Goal: Information Seeking & Learning: Check status

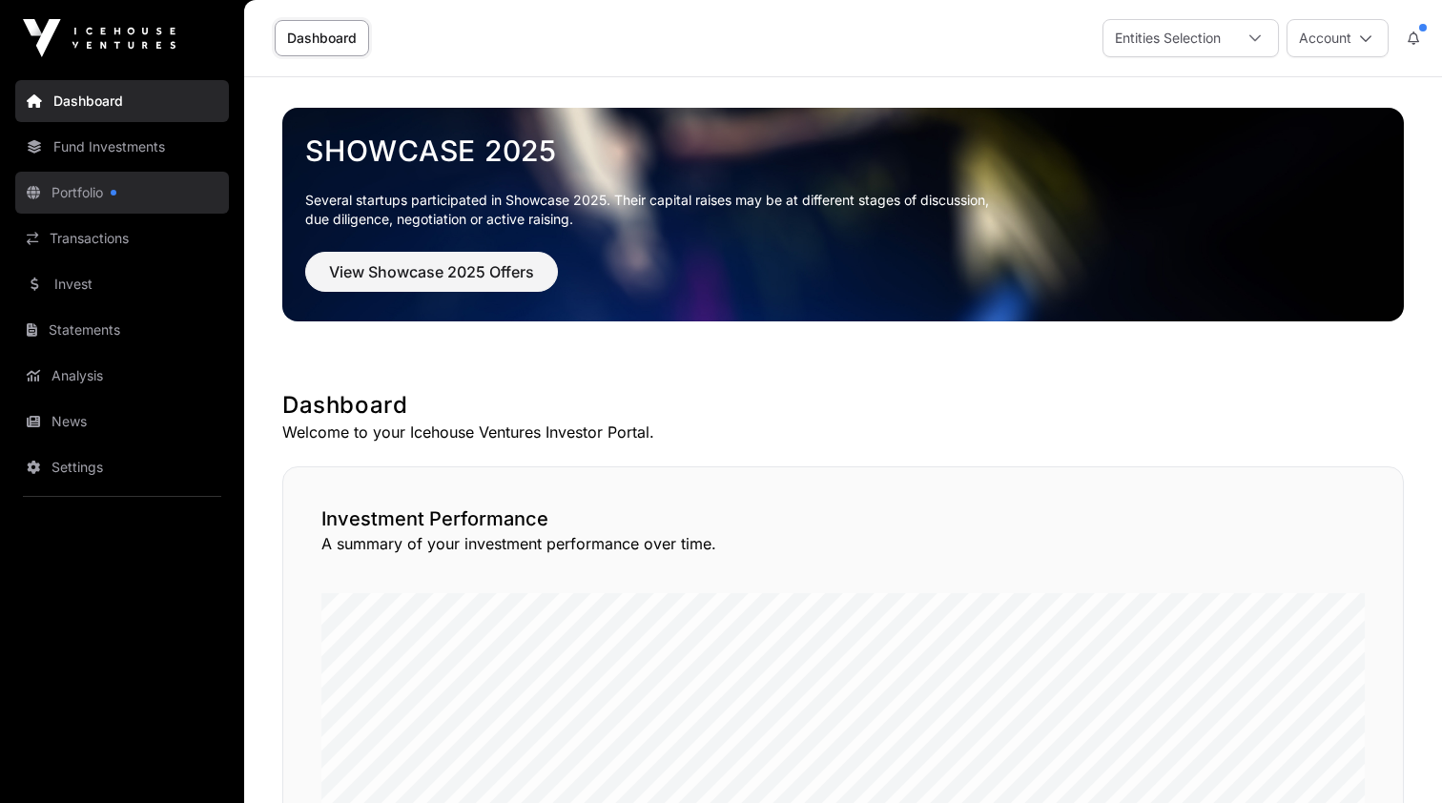
click at [81, 188] on link "Portfolio" at bounding box center [122, 193] width 214 height 42
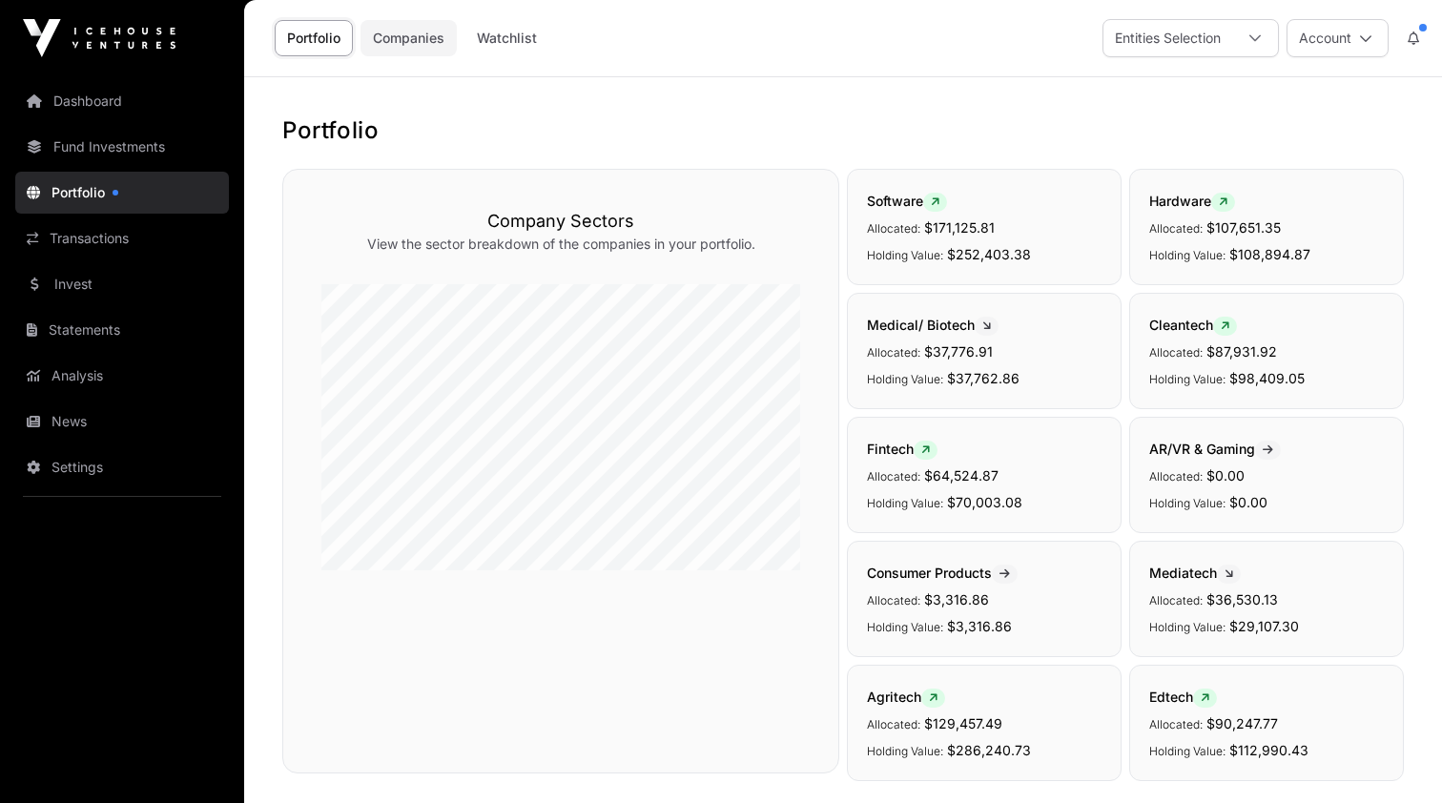
click at [409, 41] on link "Companies" at bounding box center [409, 38] width 96 height 36
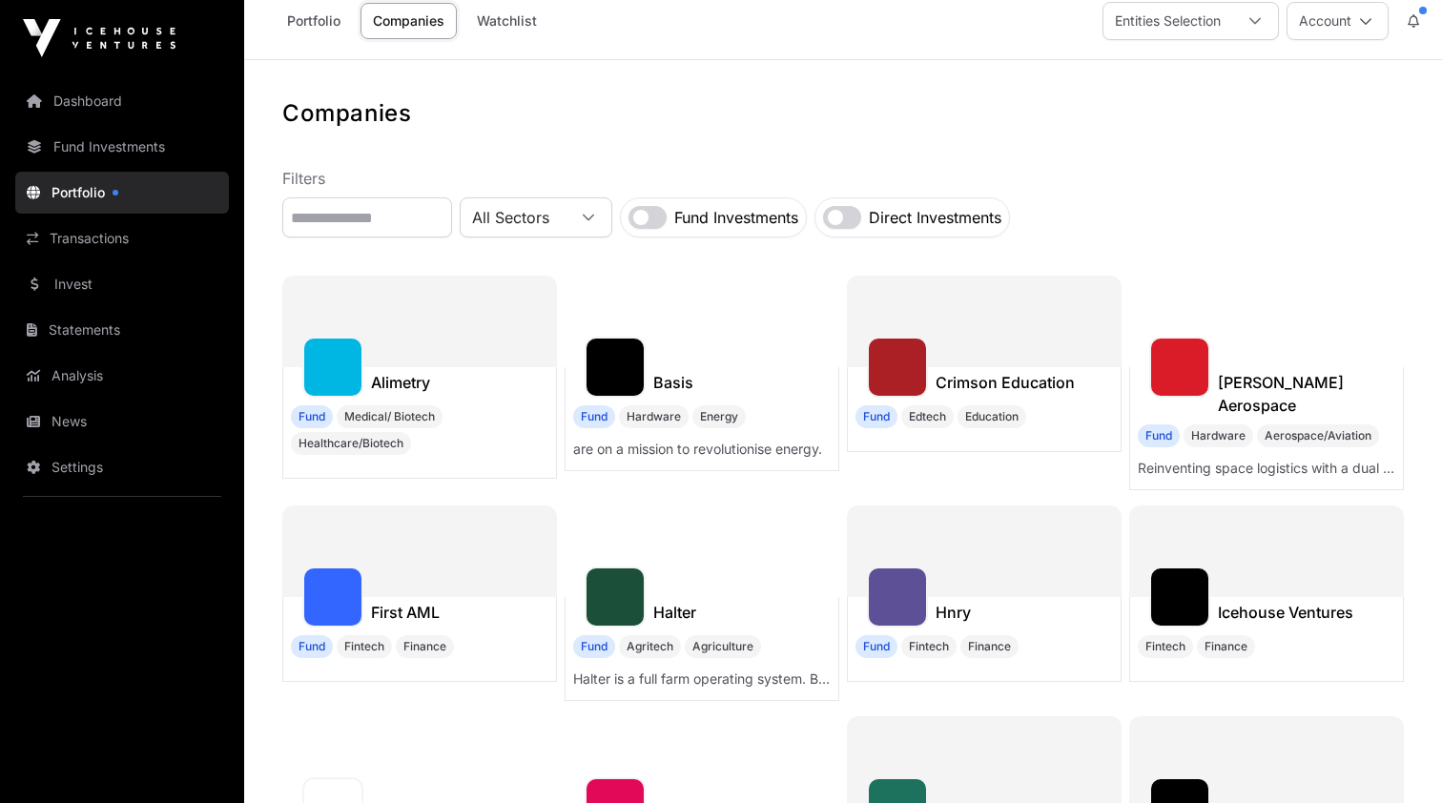
scroll to position [21, 0]
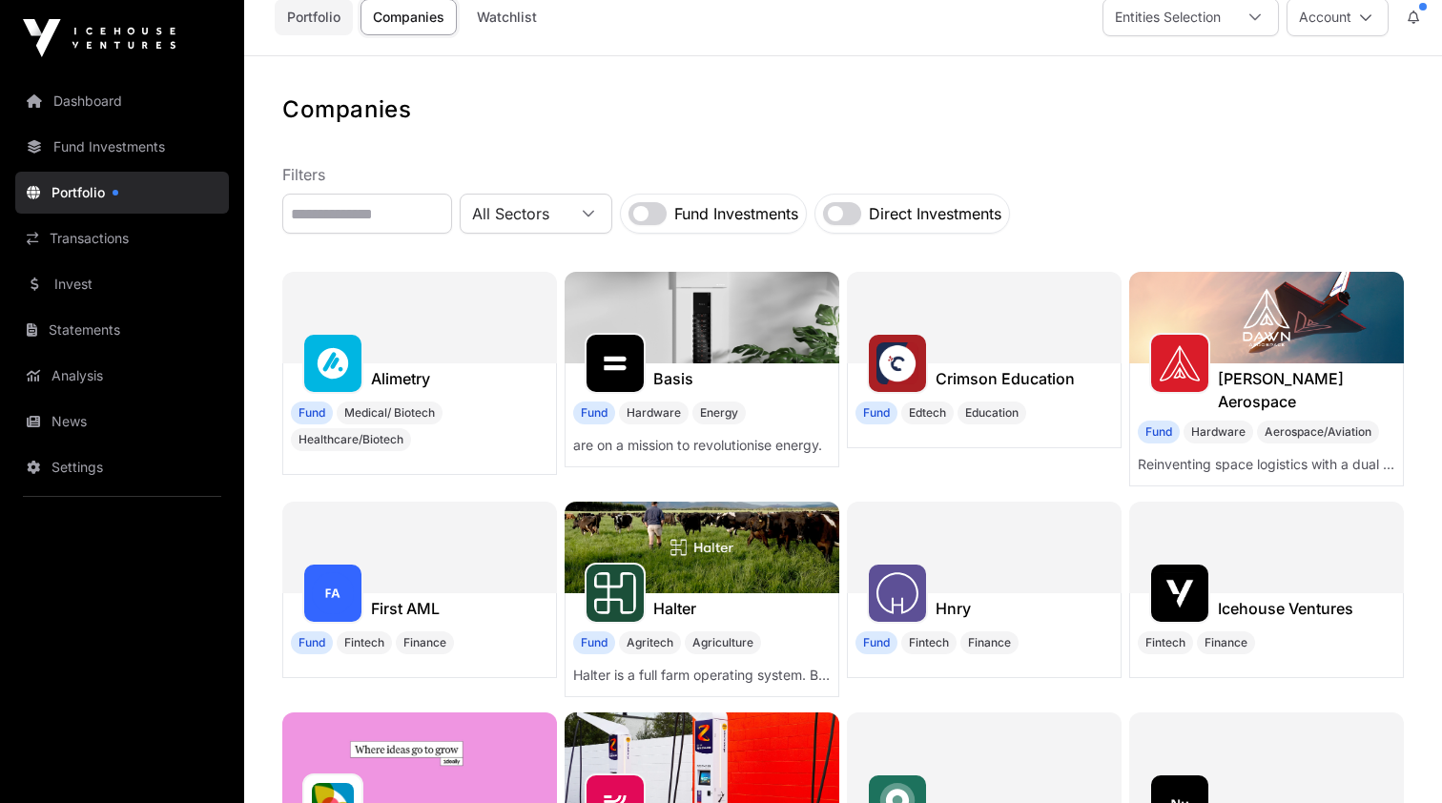
click at [321, 18] on link "Portfolio" at bounding box center [314, 17] width 78 height 36
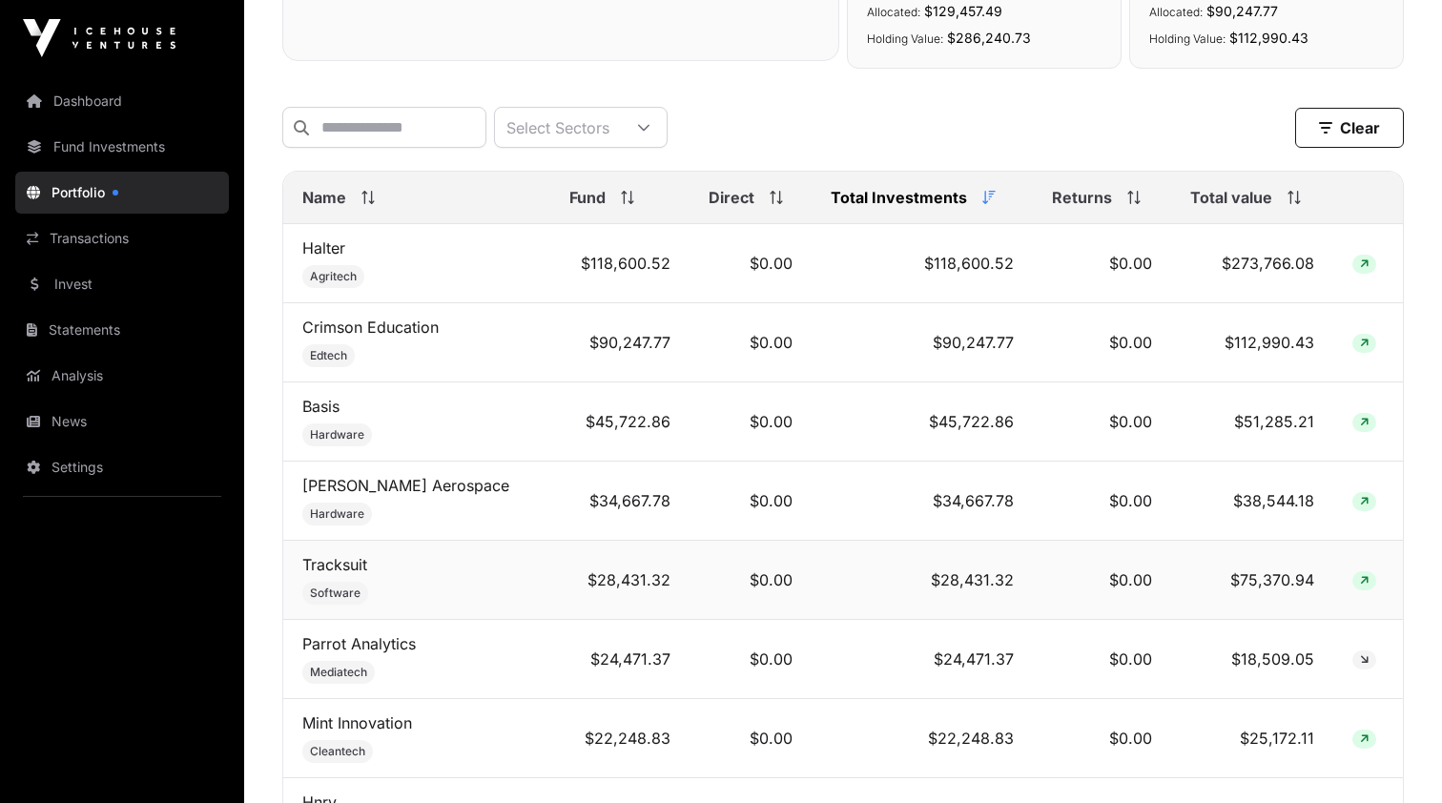
scroll to position [684, 0]
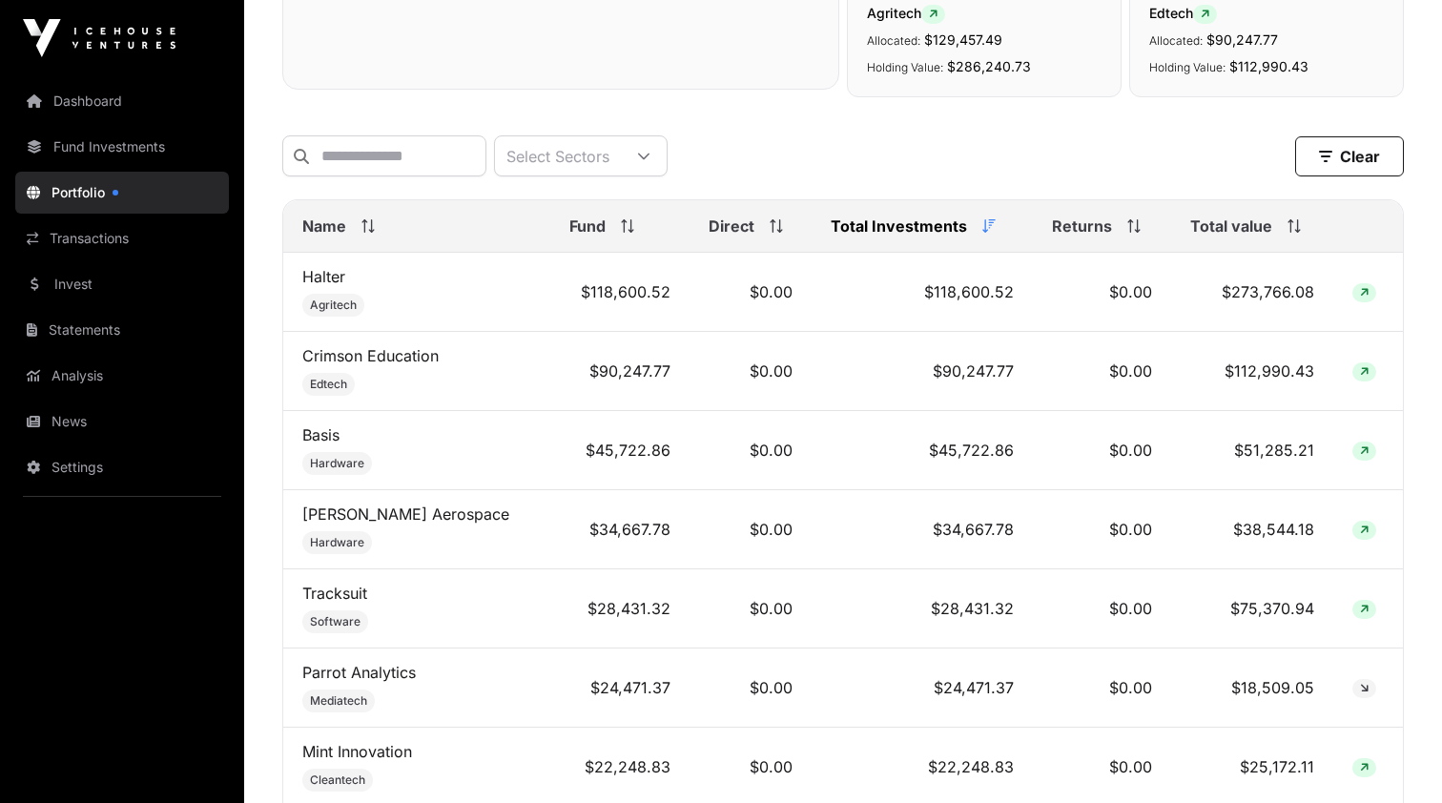
click at [371, 223] on icon at bounding box center [371, 225] width 1 height 13
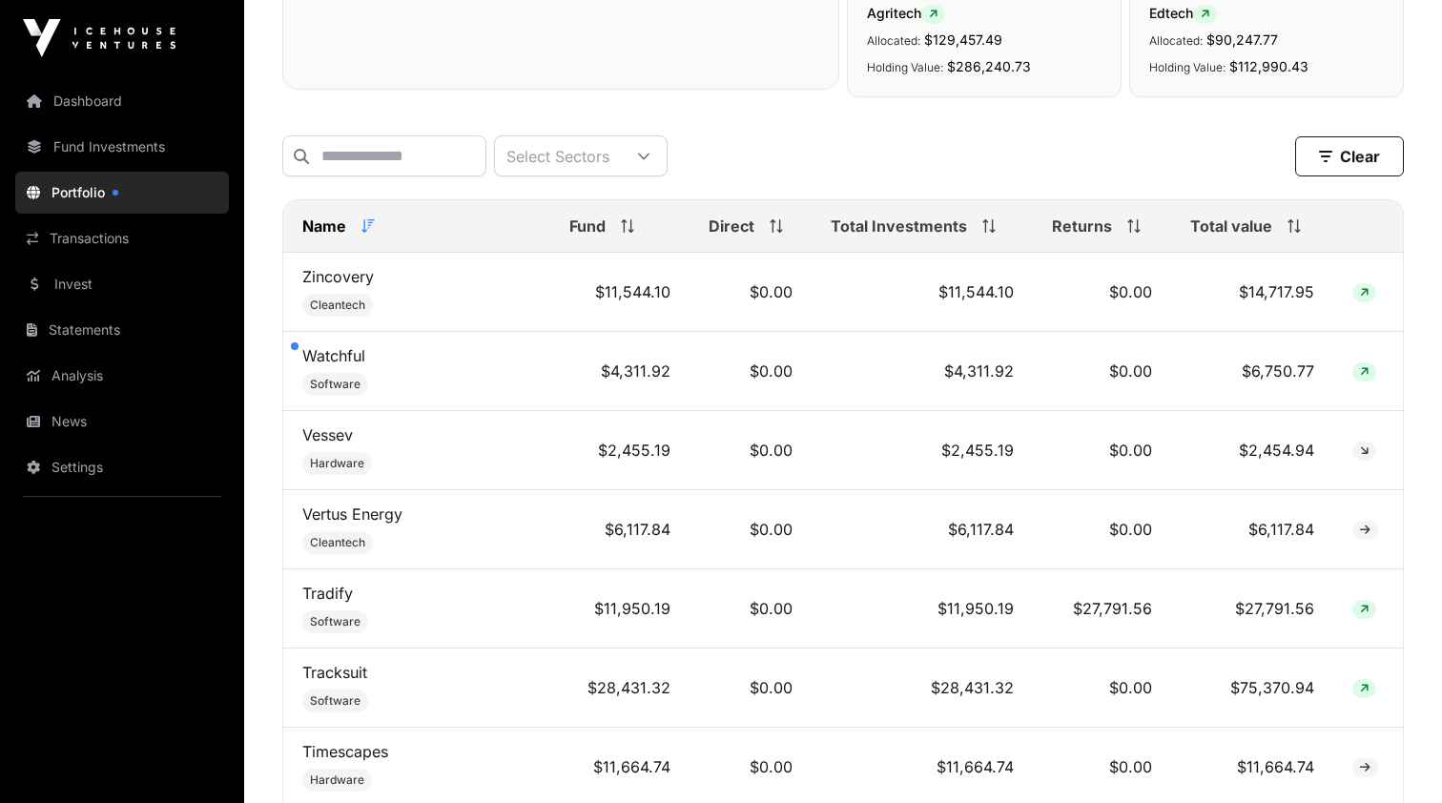
click at [371, 223] on icon at bounding box center [368, 225] width 13 height 13
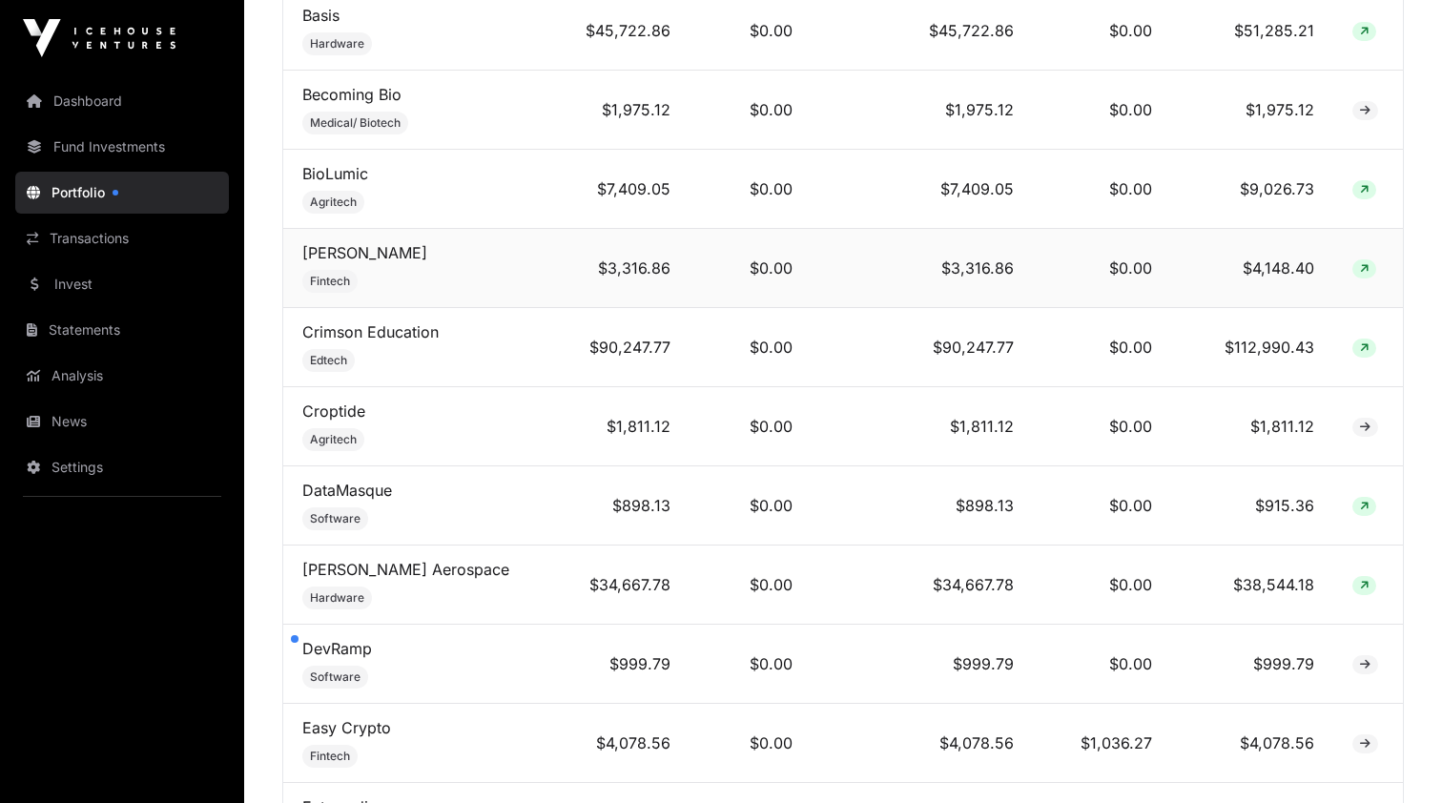
scroll to position [1736, 0]
click at [98, 31] on img at bounding box center [99, 38] width 153 height 38
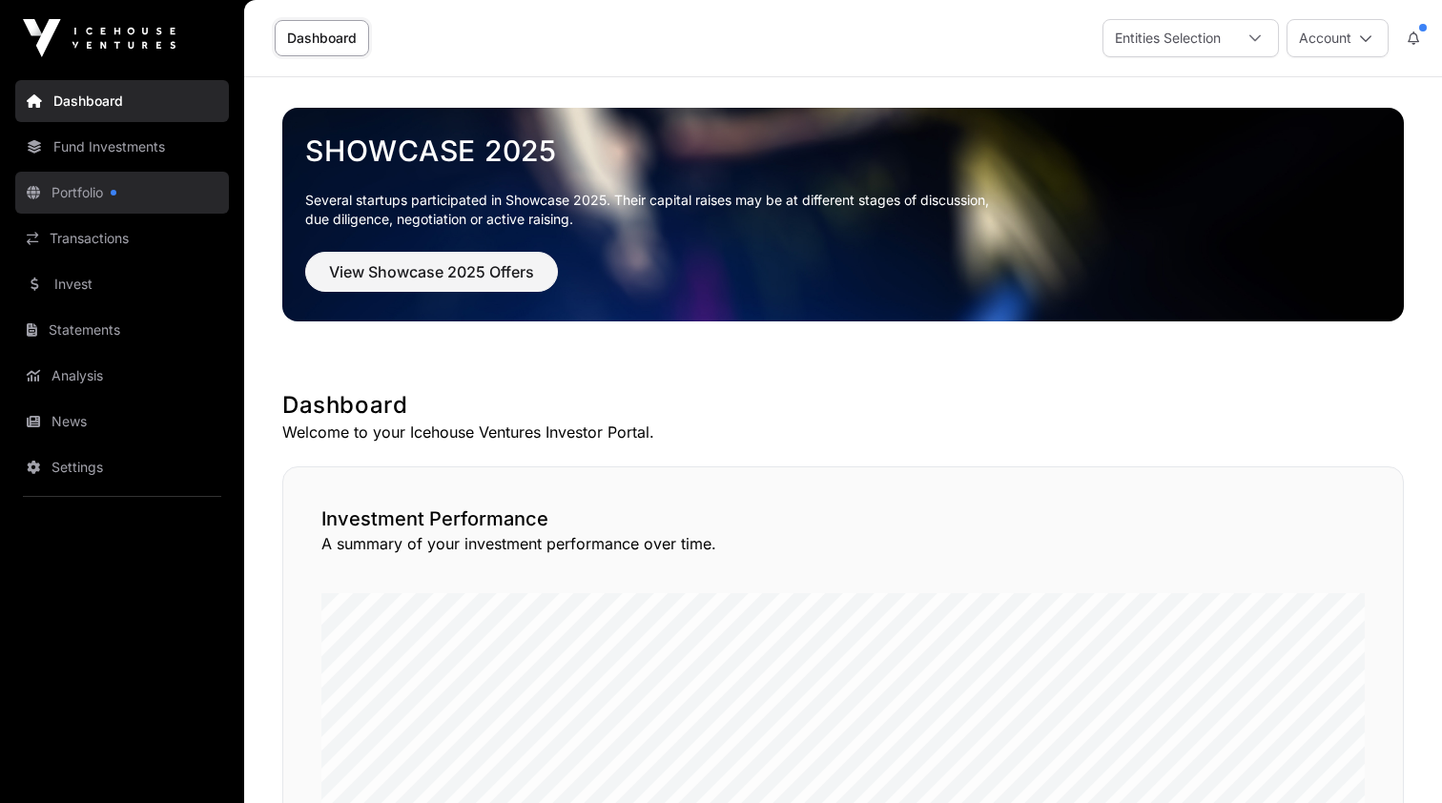
click at [71, 199] on link "Portfolio" at bounding box center [122, 193] width 214 height 42
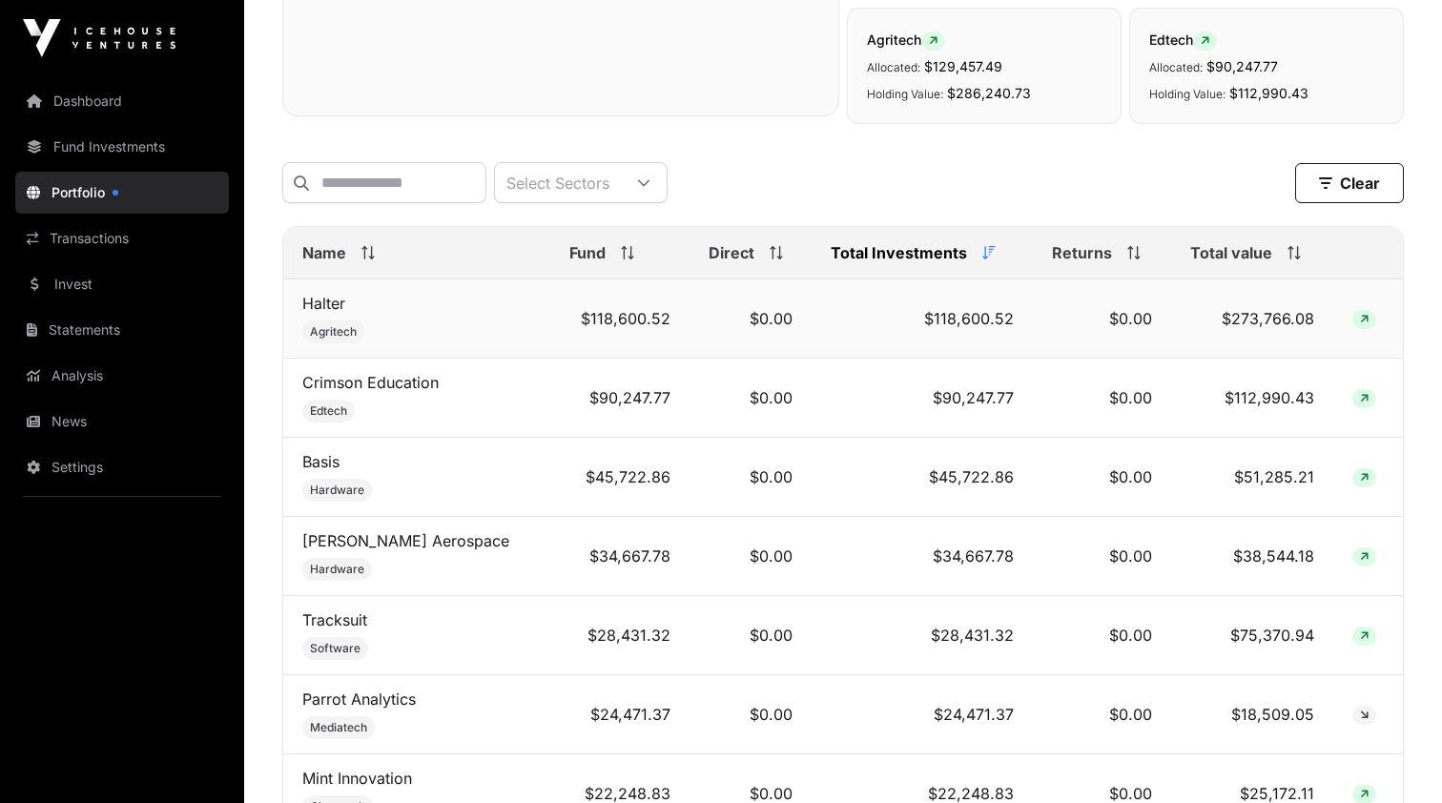
scroll to position [652, 0]
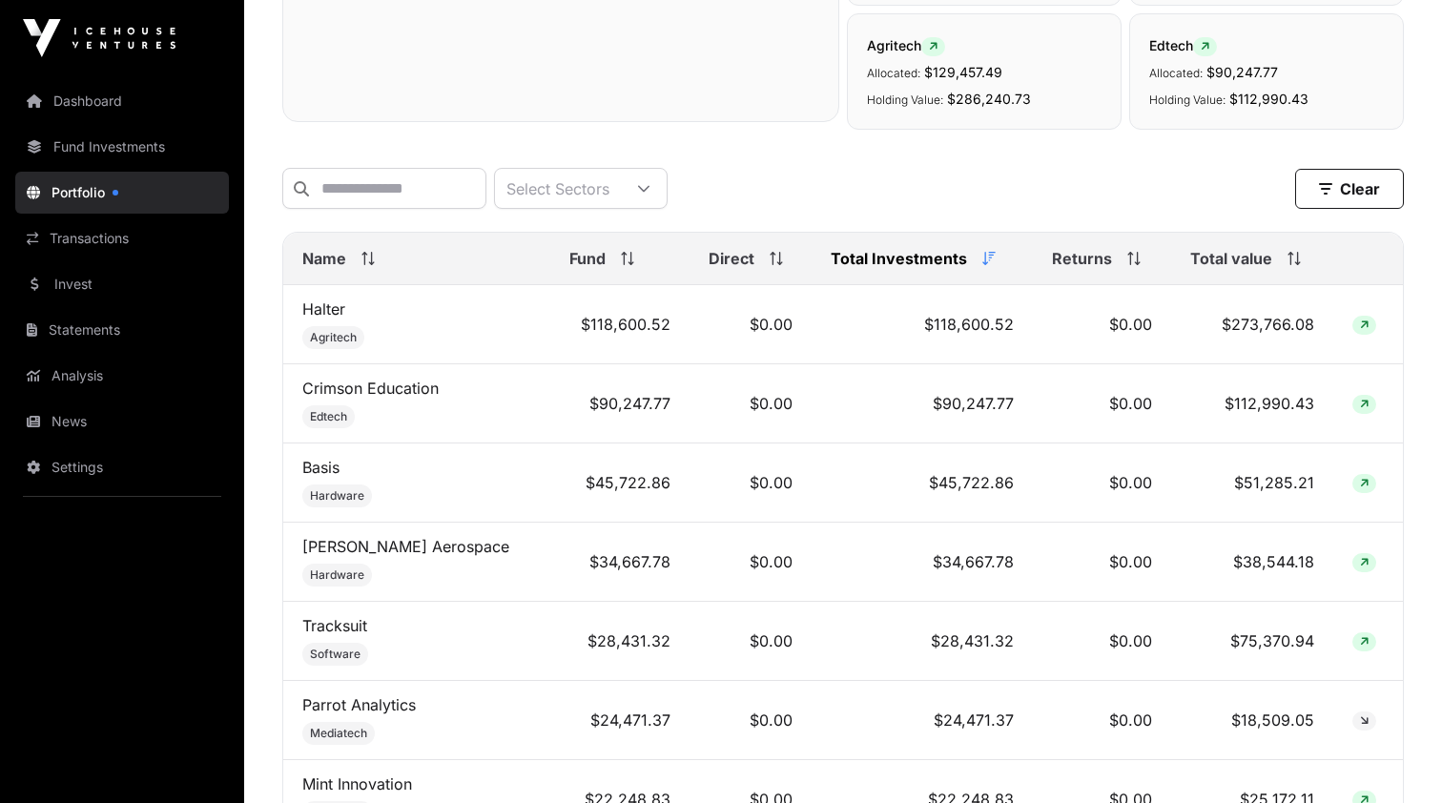
click at [367, 265] on icon at bounding box center [368, 258] width 13 height 13
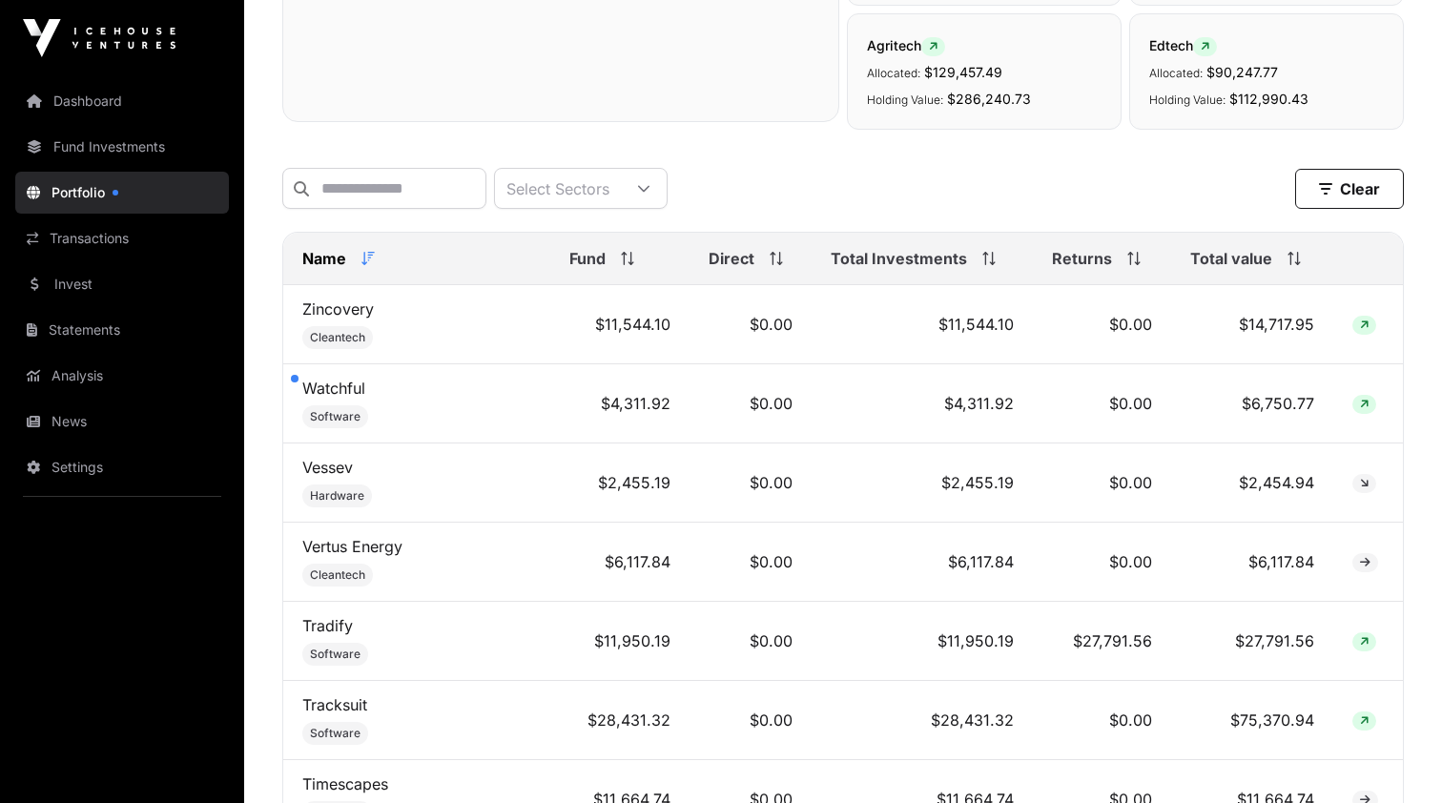
click at [362, 259] on icon at bounding box center [368, 258] width 13 height 13
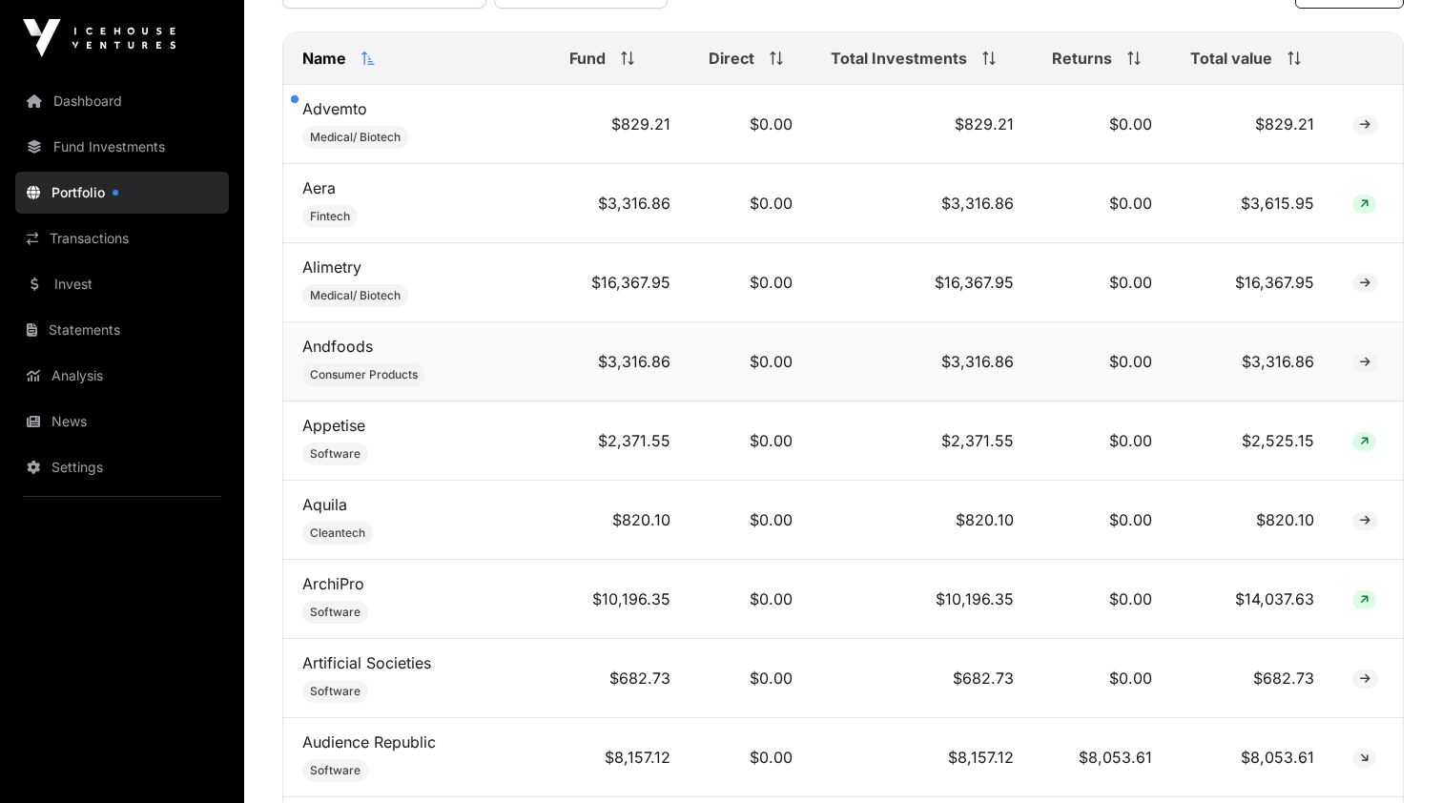
scroll to position [855, 0]
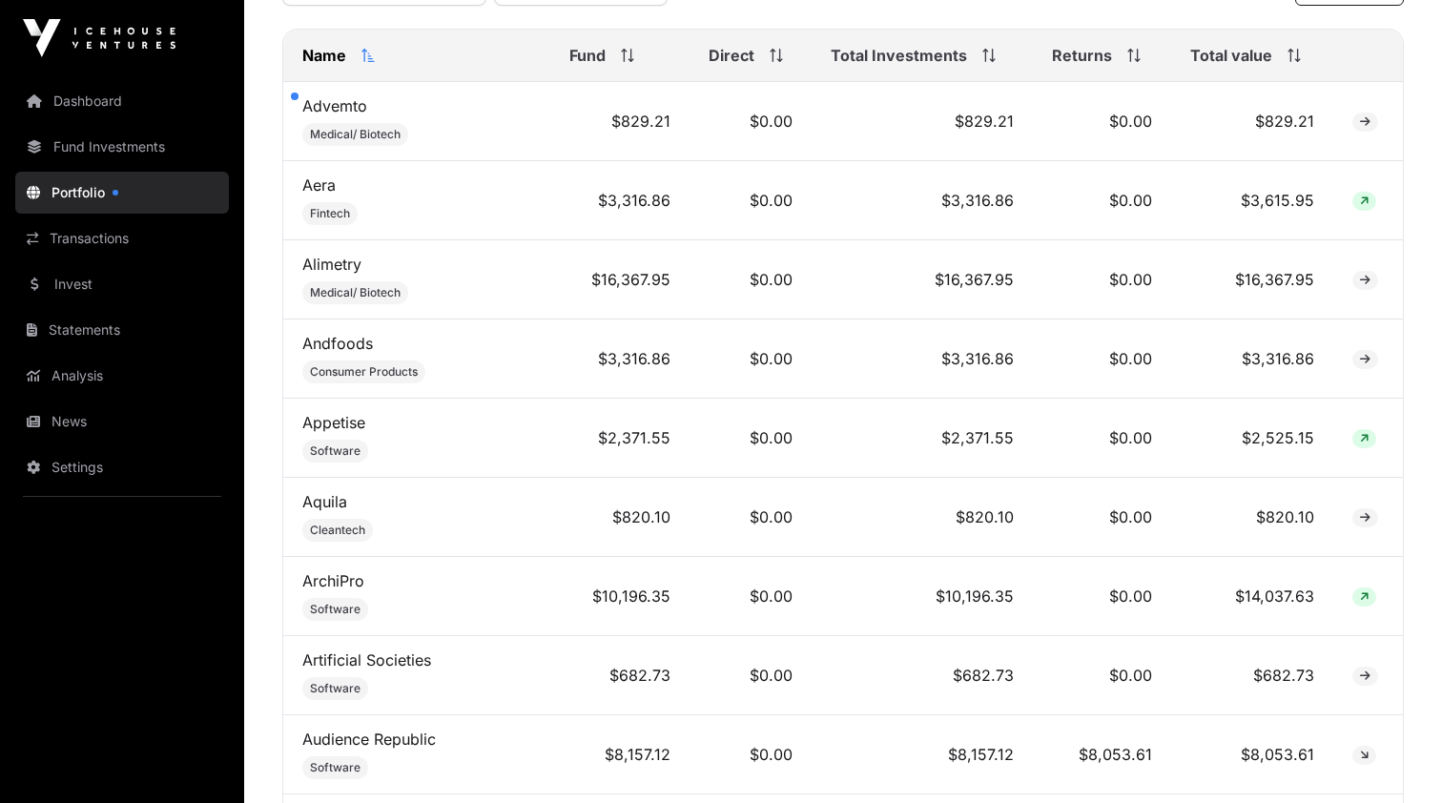
click at [372, 52] on div "Name" at bounding box center [416, 55] width 229 height 23
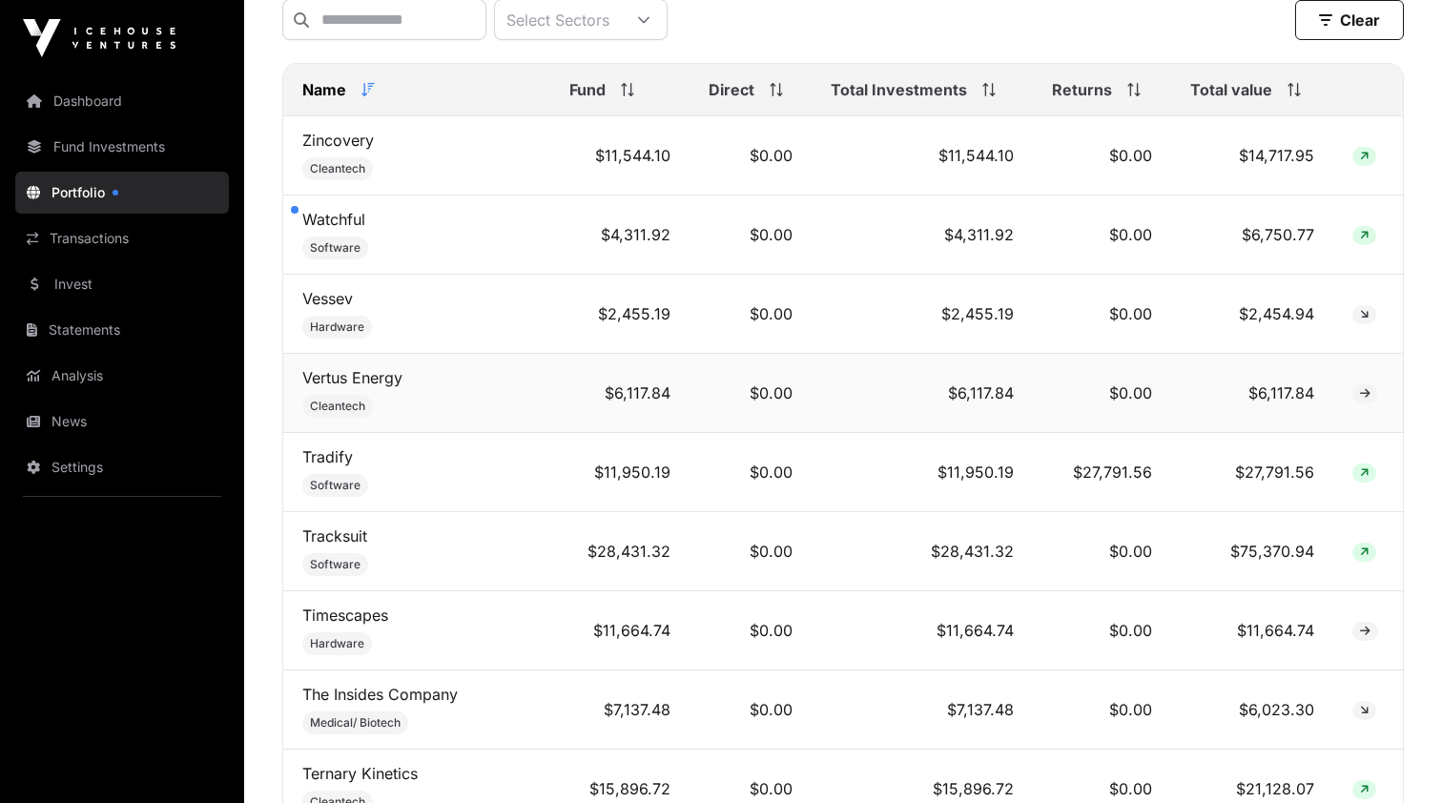
scroll to position [813, 0]
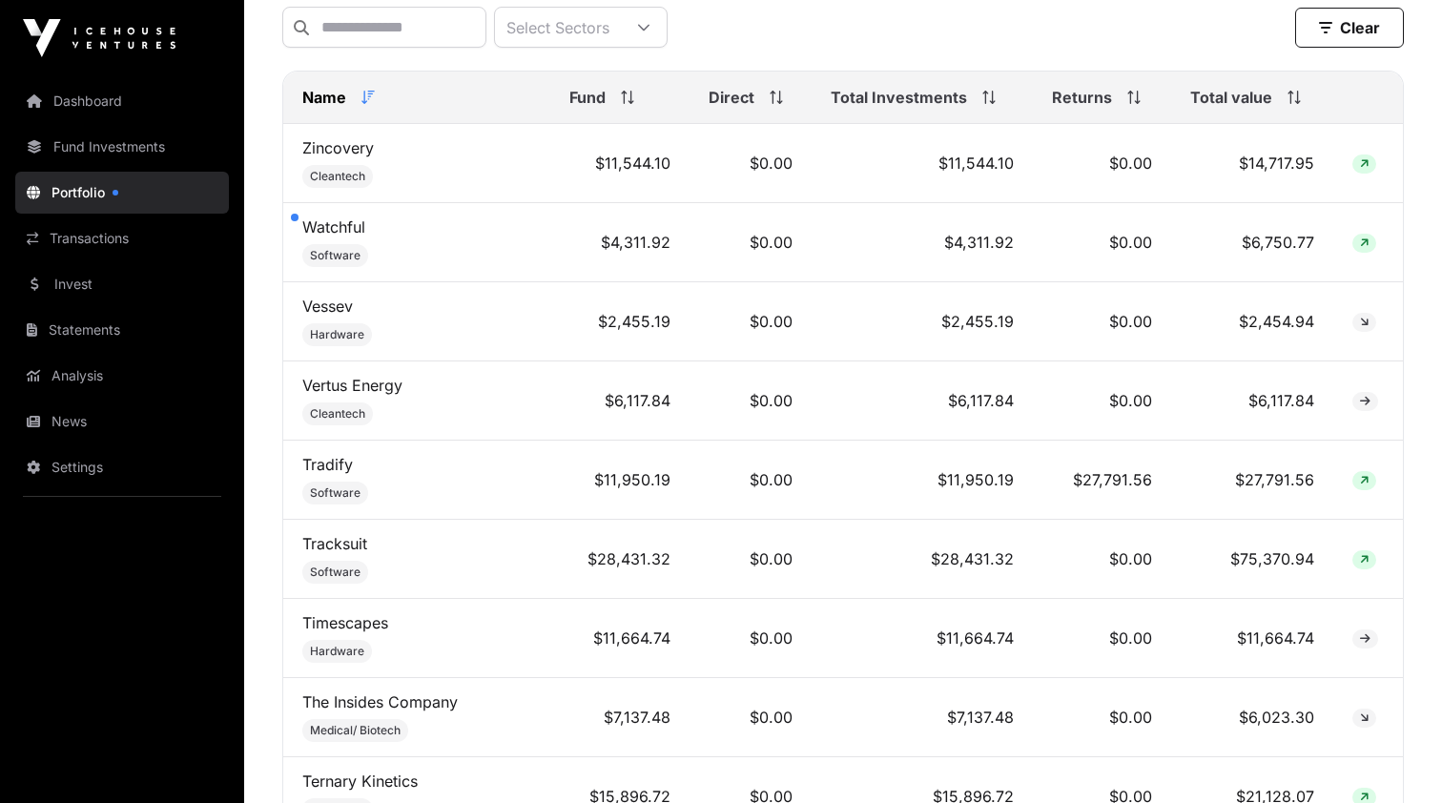
click at [621, 100] on icon at bounding box center [627, 97] width 13 height 13
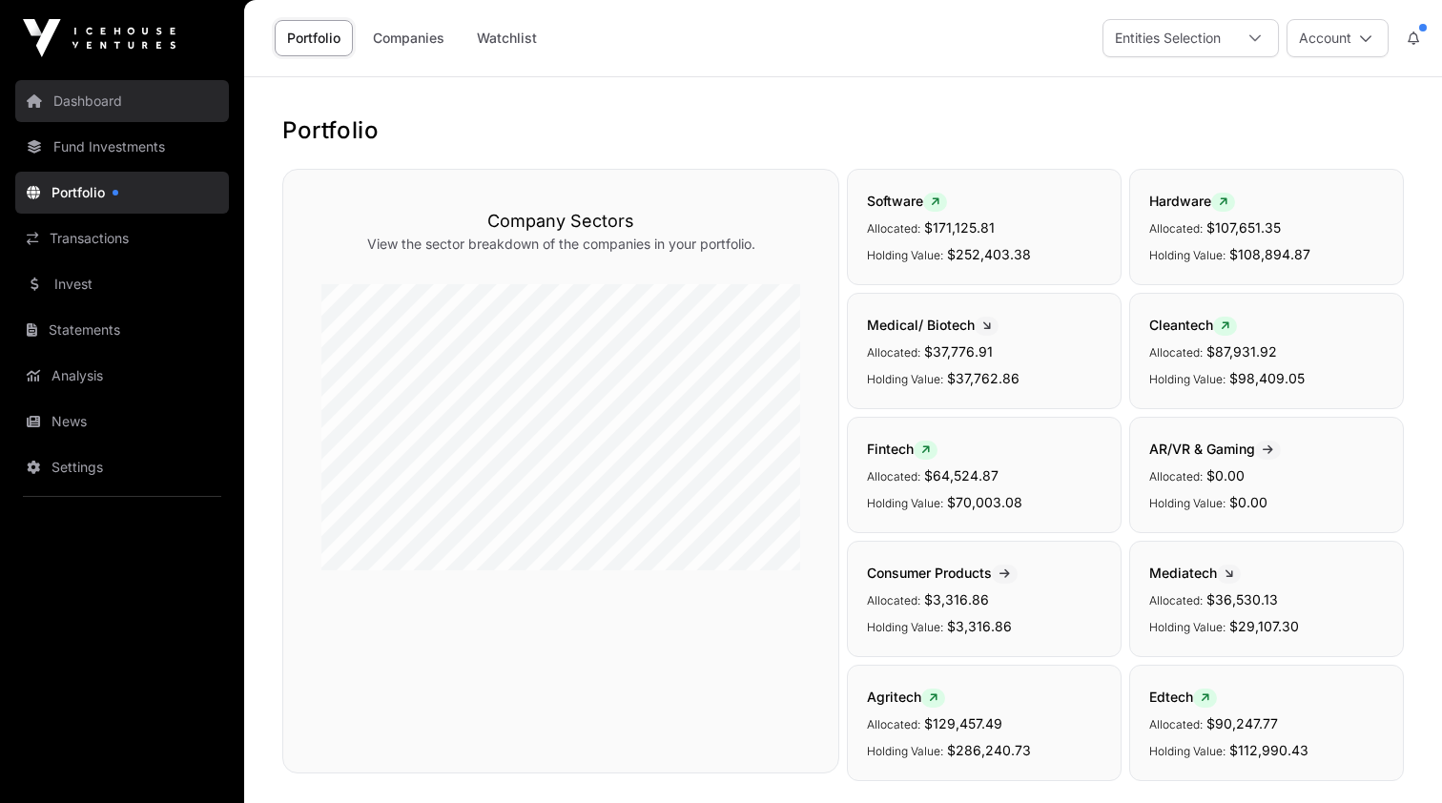
scroll to position [0, 0]
click at [87, 100] on link "Dashboard" at bounding box center [122, 101] width 214 height 42
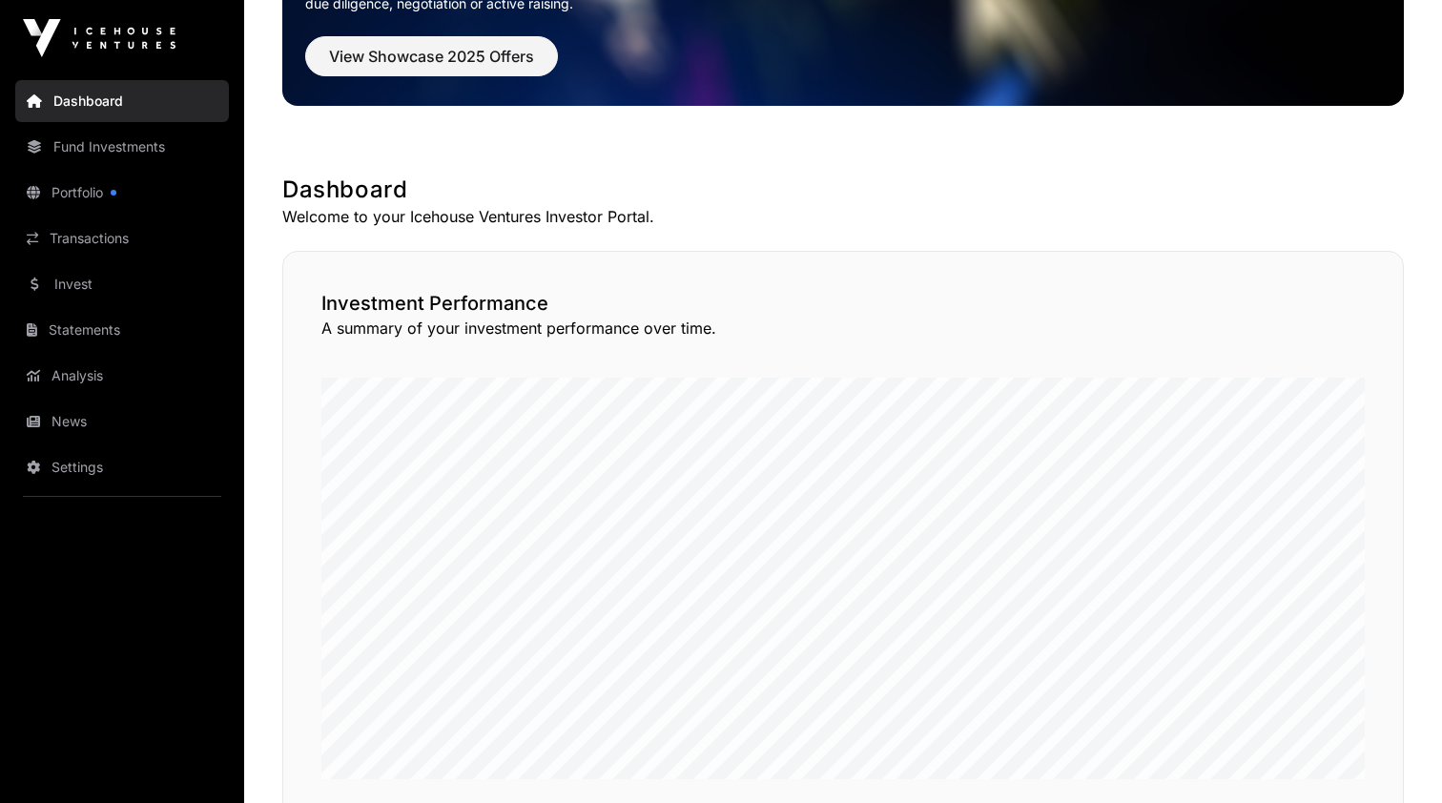
scroll to position [171, 0]
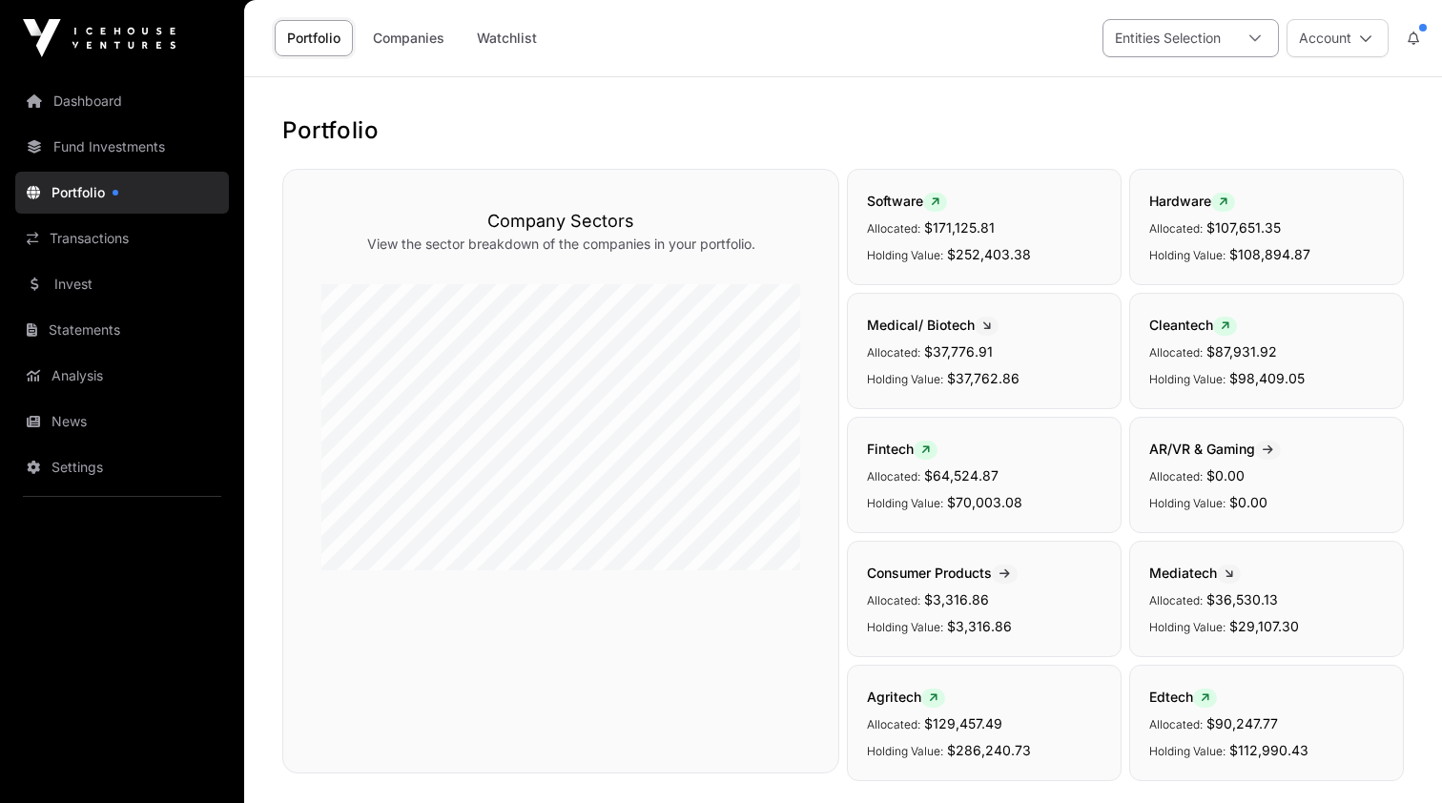
click at [1245, 37] on div at bounding box center [1255, 38] width 46 height 36
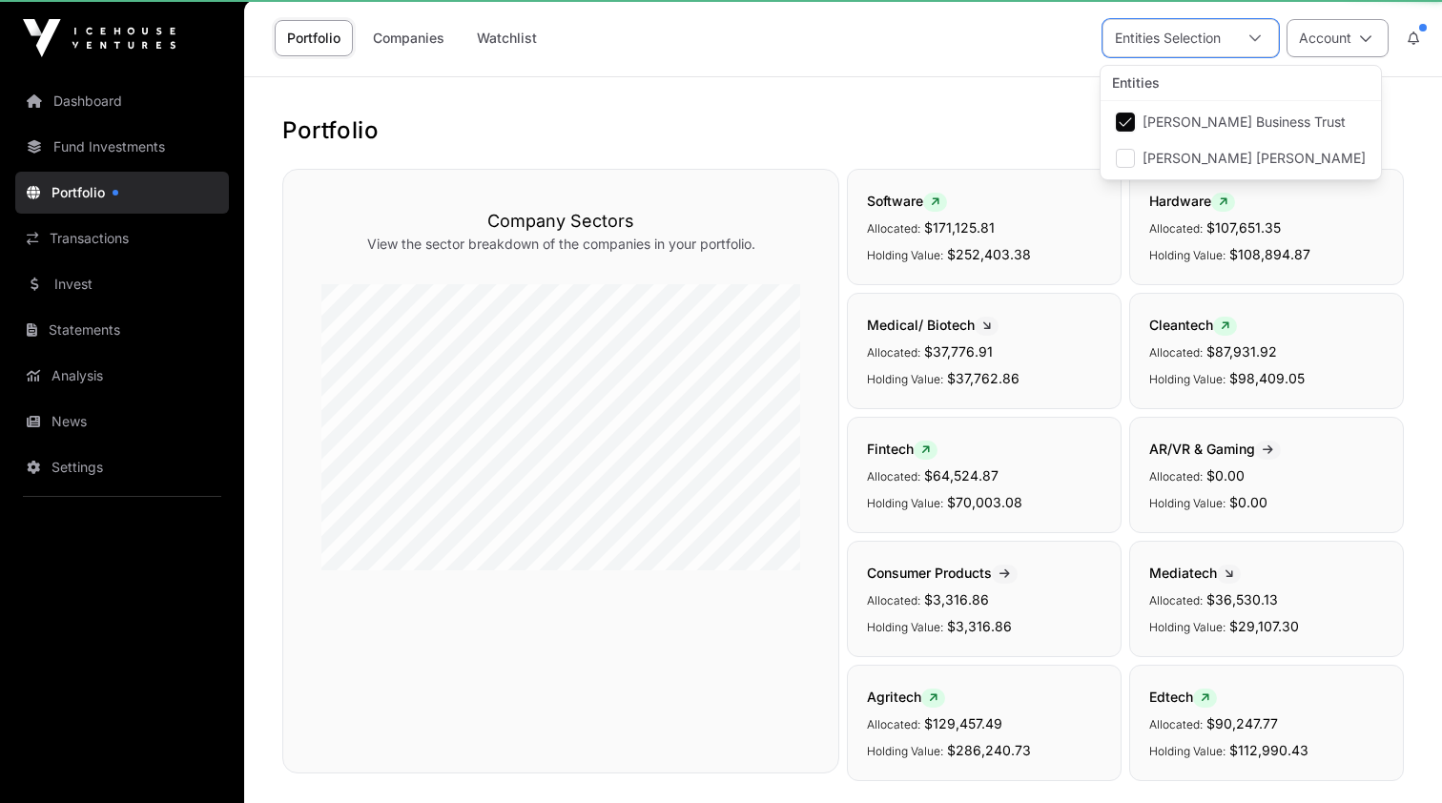
click at [1334, 39] on button "Account" at bounding box center [1338, 38] width 102 height 38
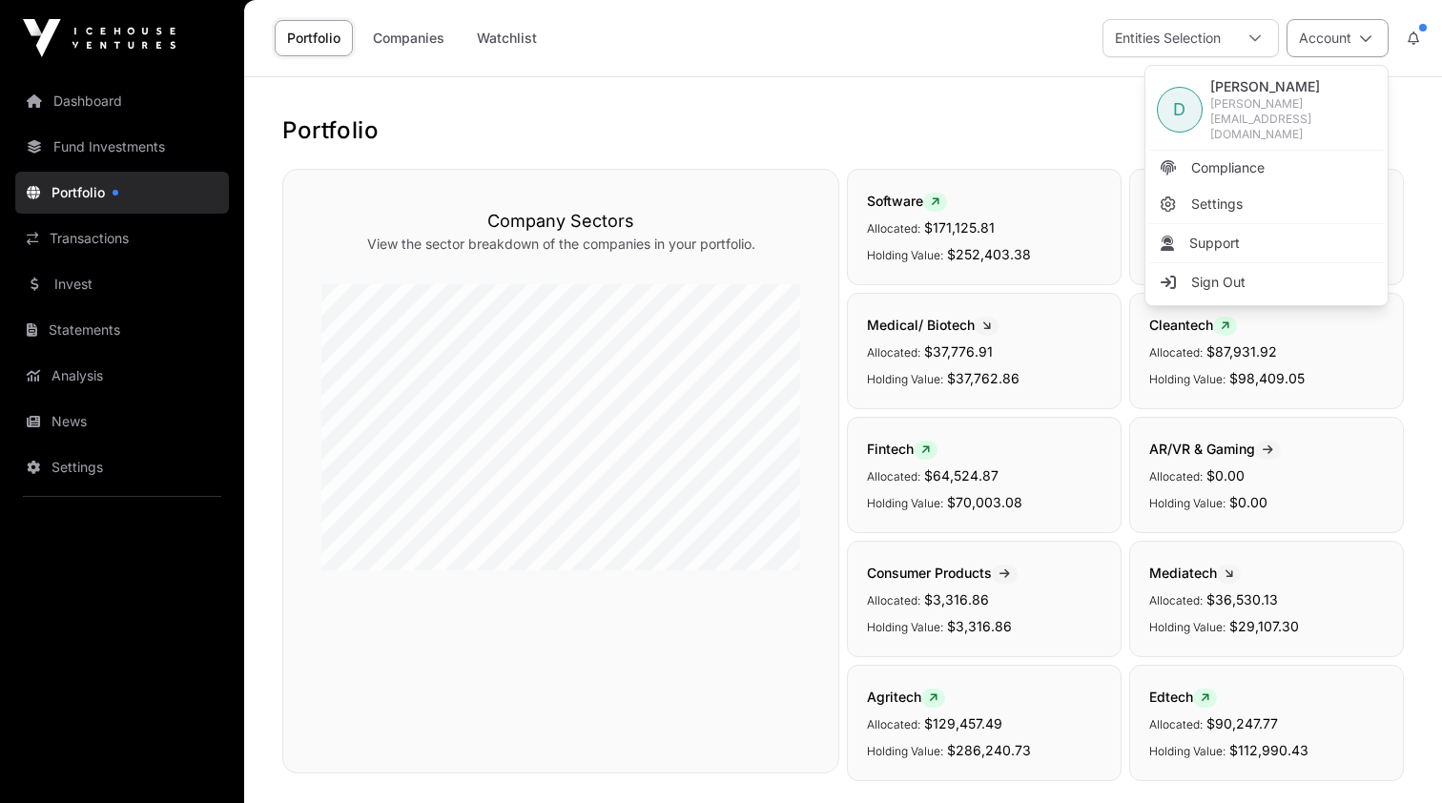
click at [1334, 39] on button "Account" at bounding box center [1338, 38] width 102 height 38
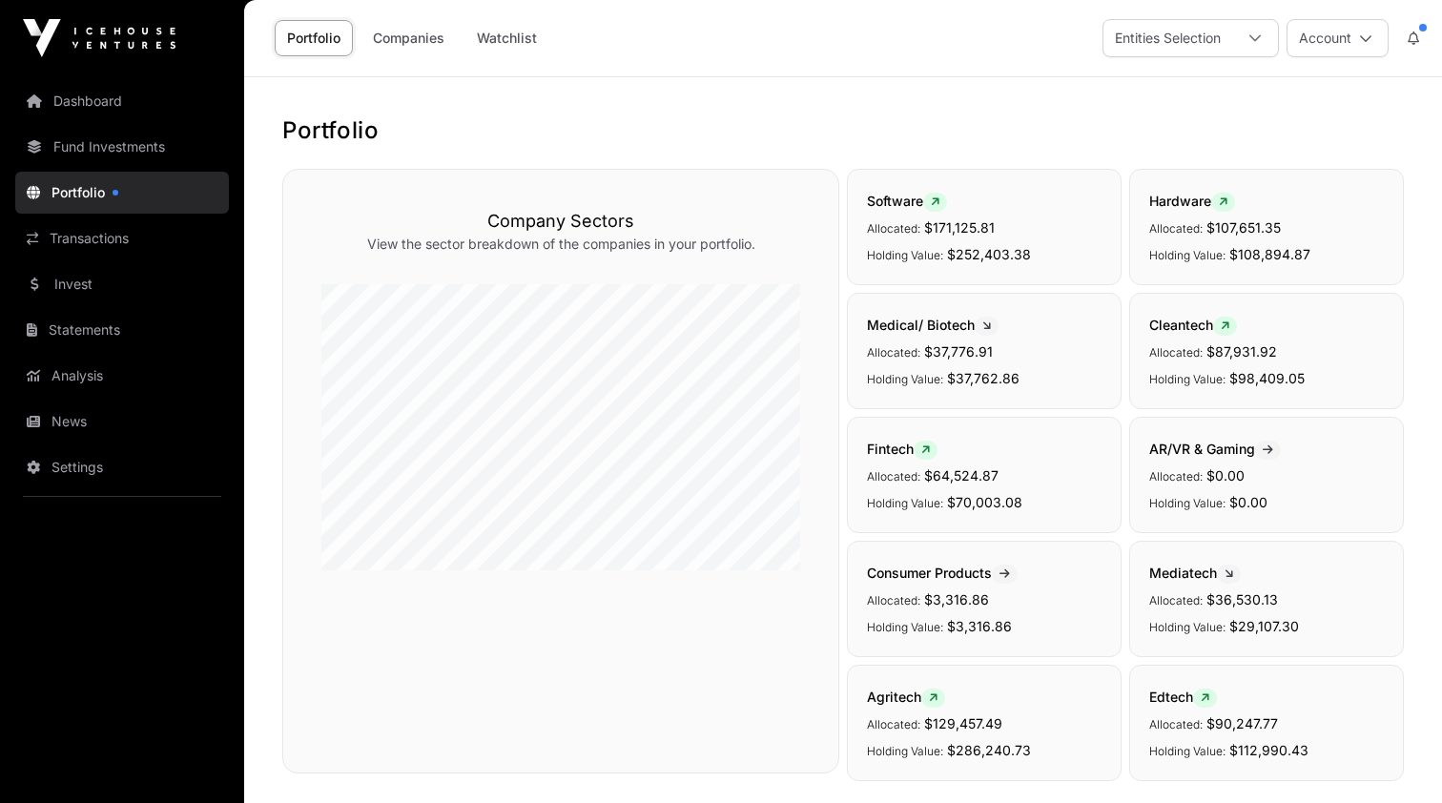
scroll to position [0, 0]
click at [140, 151] on link "Fund Investments" at bounding box center [122, 147] width 214 height 42
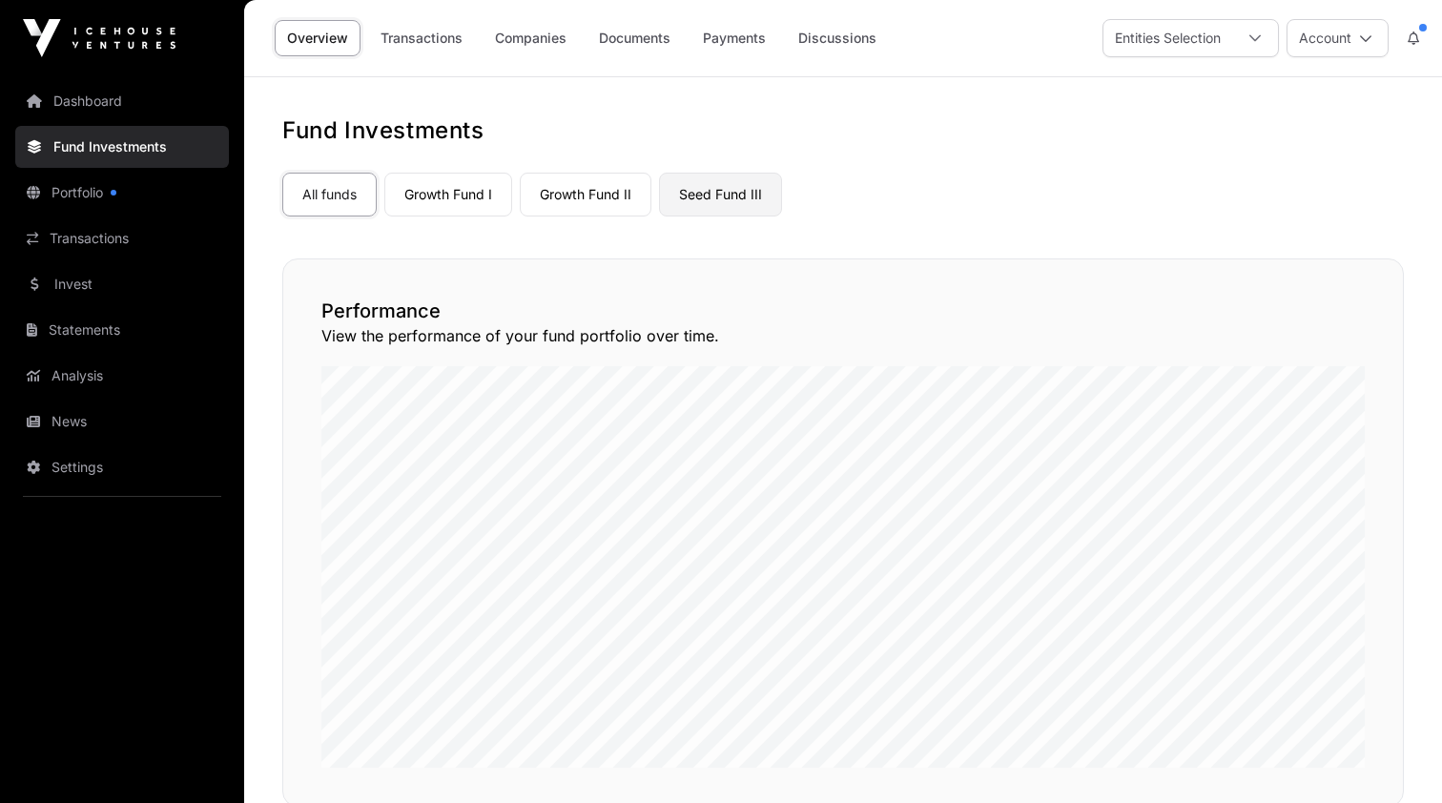
click at [719, 184] on link "Seed Fund III" at bounding box center [720, 195] width 123 height 44
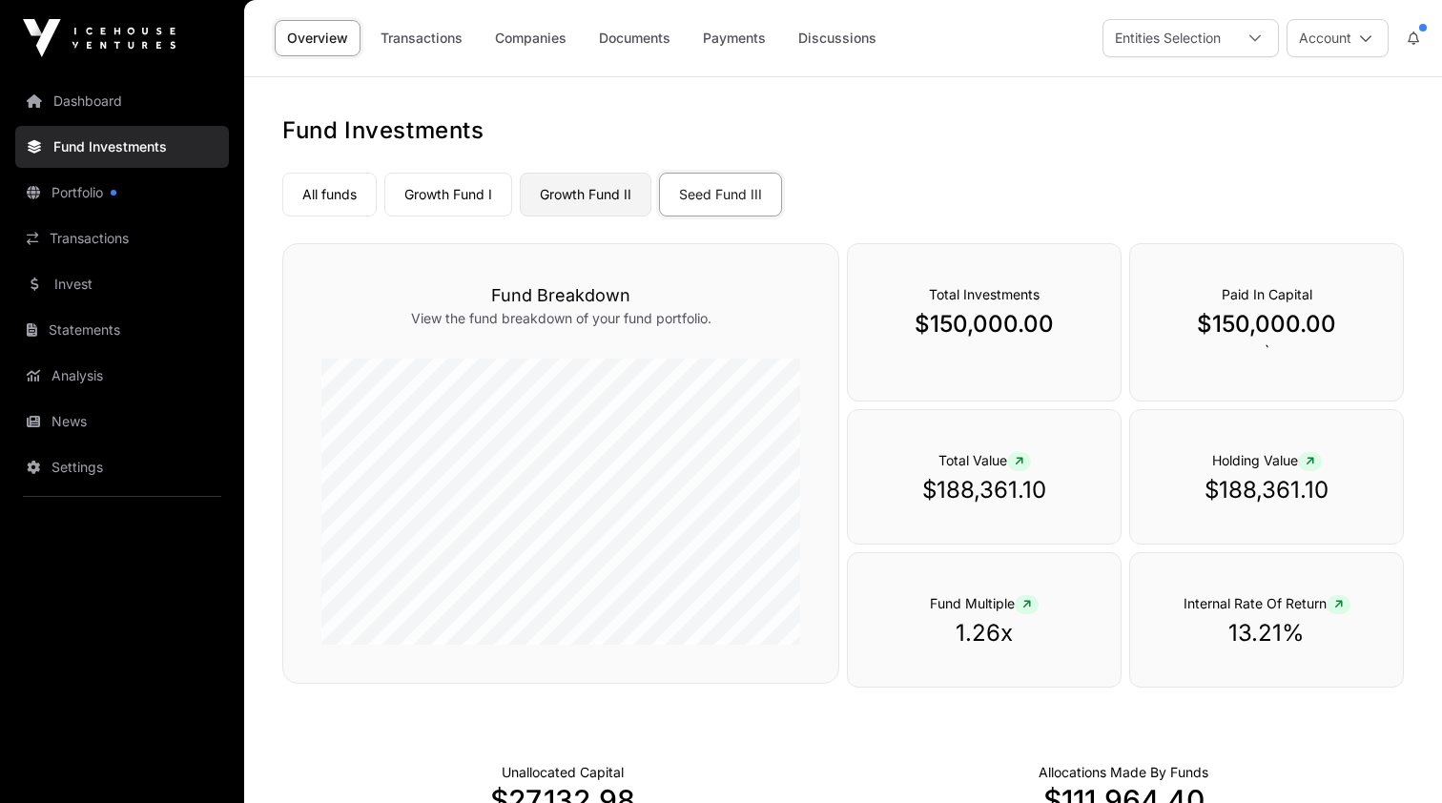
click at [608, 202] on link "Growth Fund II" at bounding box center [586, 195] width 132 height 44
click at [464, 207] on link "Growth Fund I" at bounding box center [448, 195] width 128 height 44
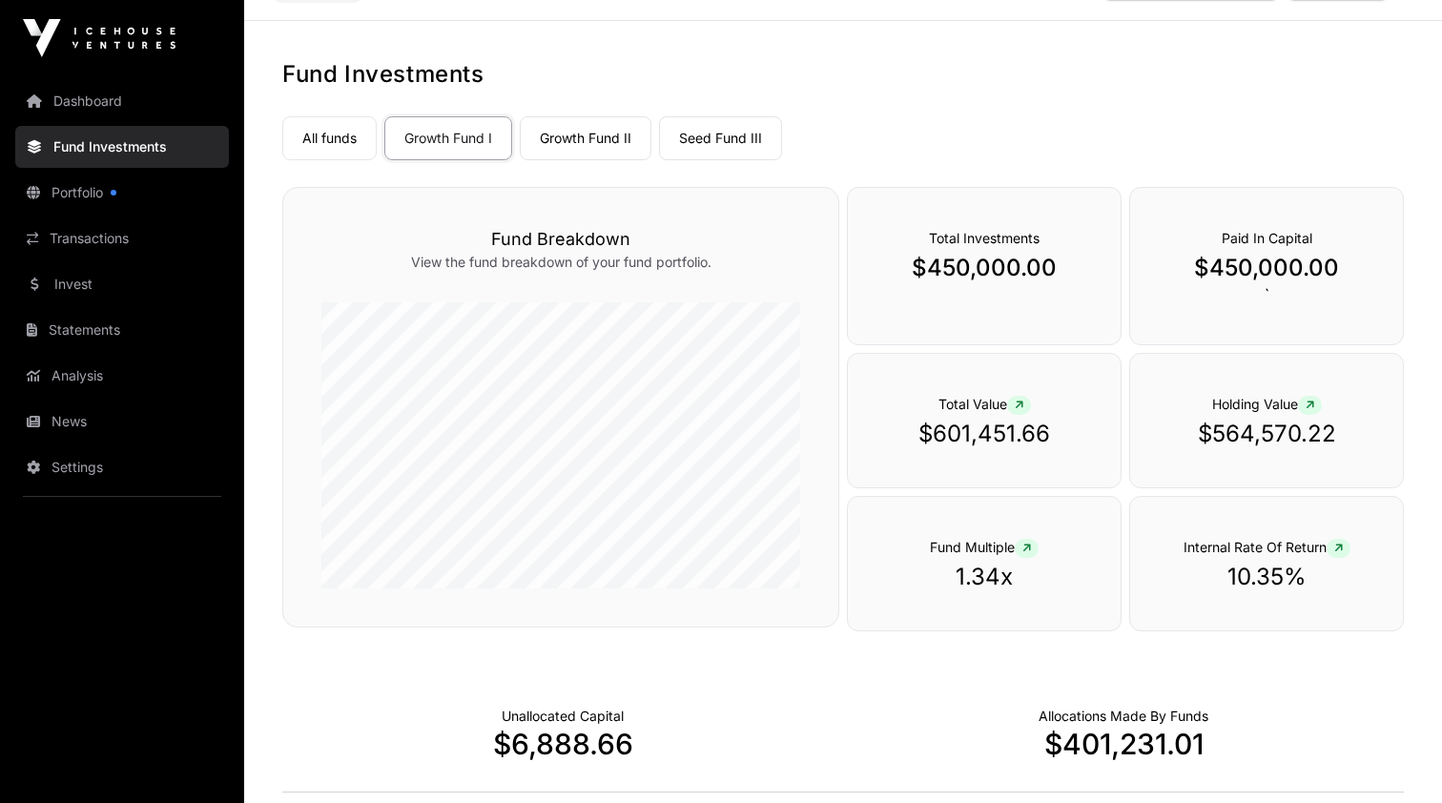
scroll to position [52, 0]
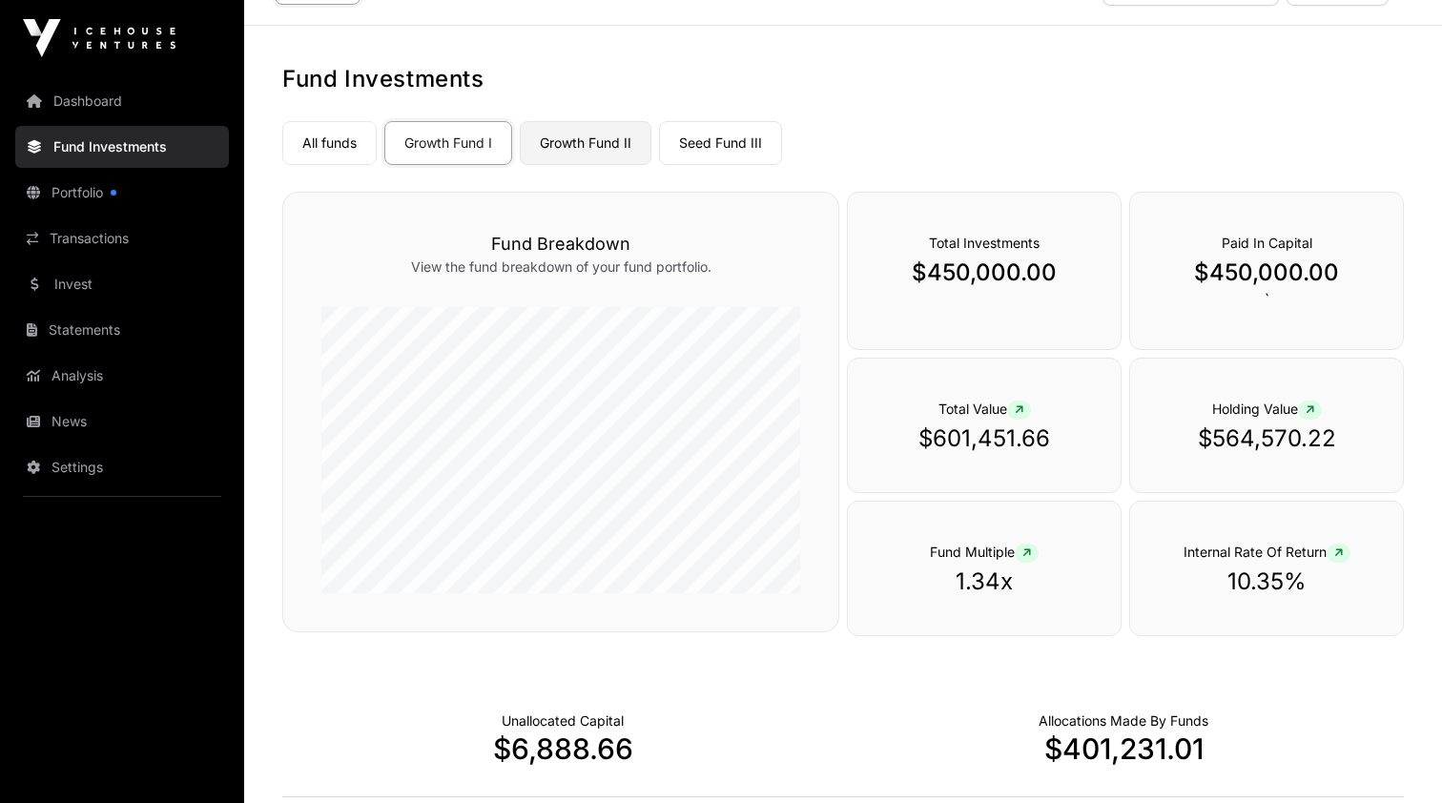
click at [593, 151] on link "Growth Fund II" at bounding box center [586, 143] width 132 height 44
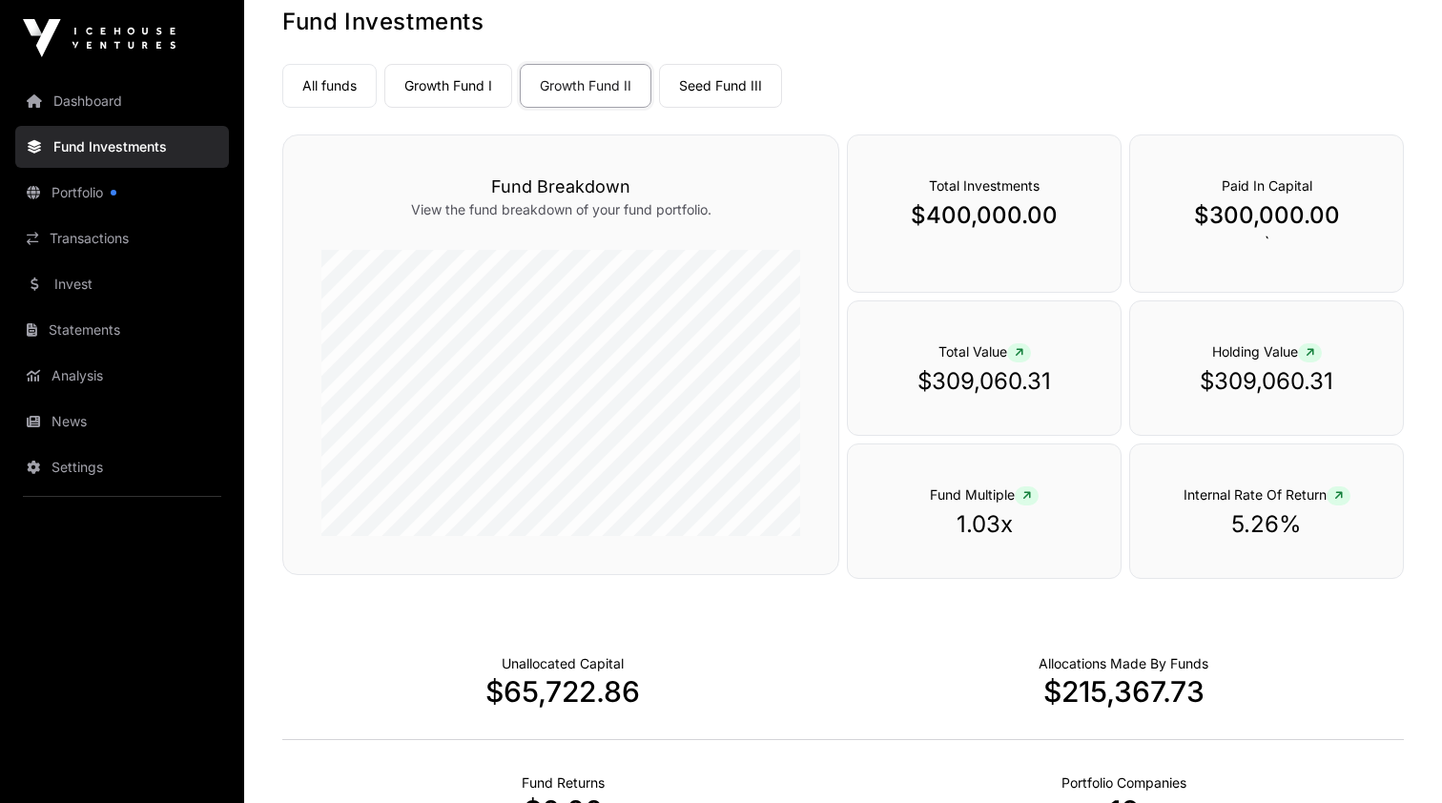
scroll to position [90, 0]
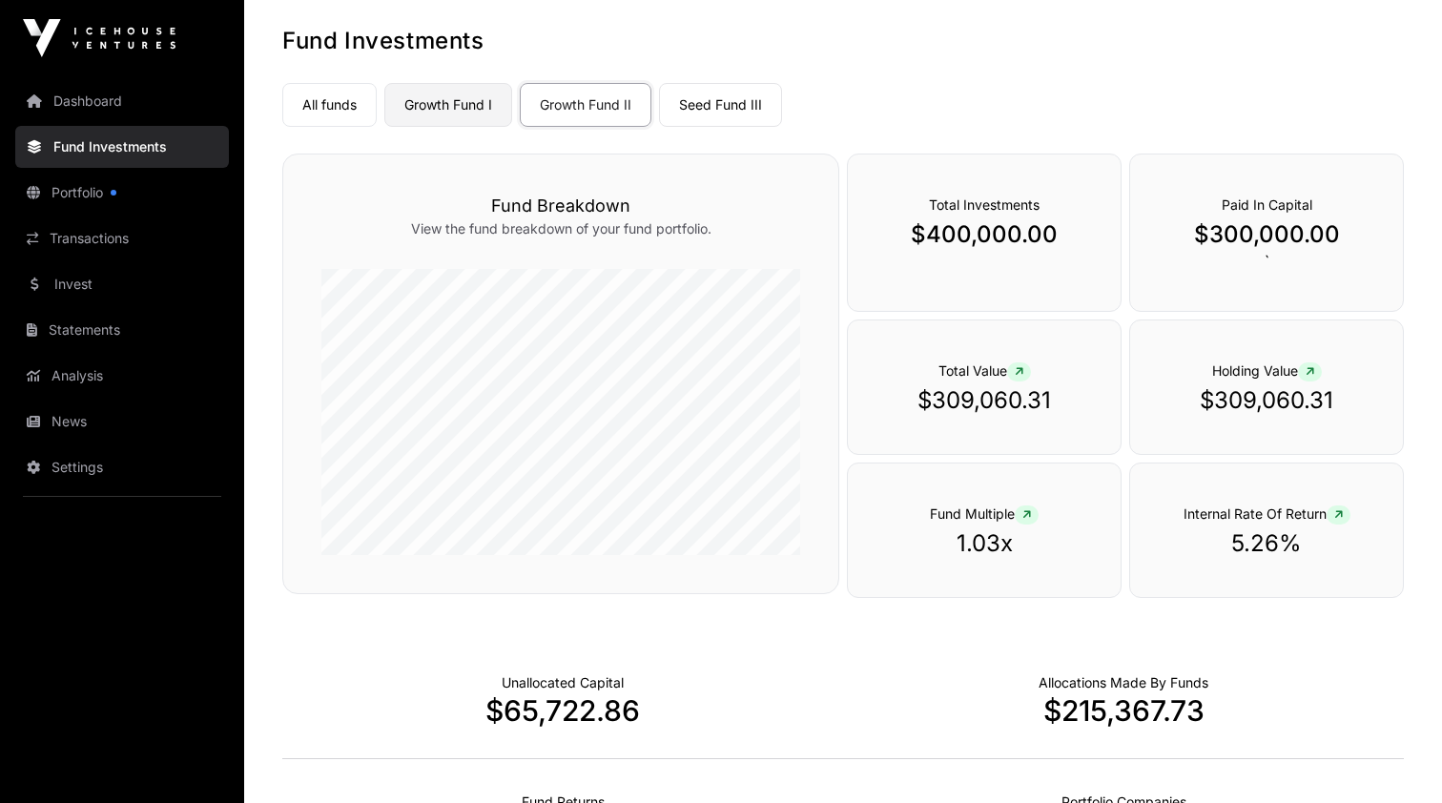
click at [476, 98] on link "Growth Fund I" at bounding box center [448, 105] width 128 height 44
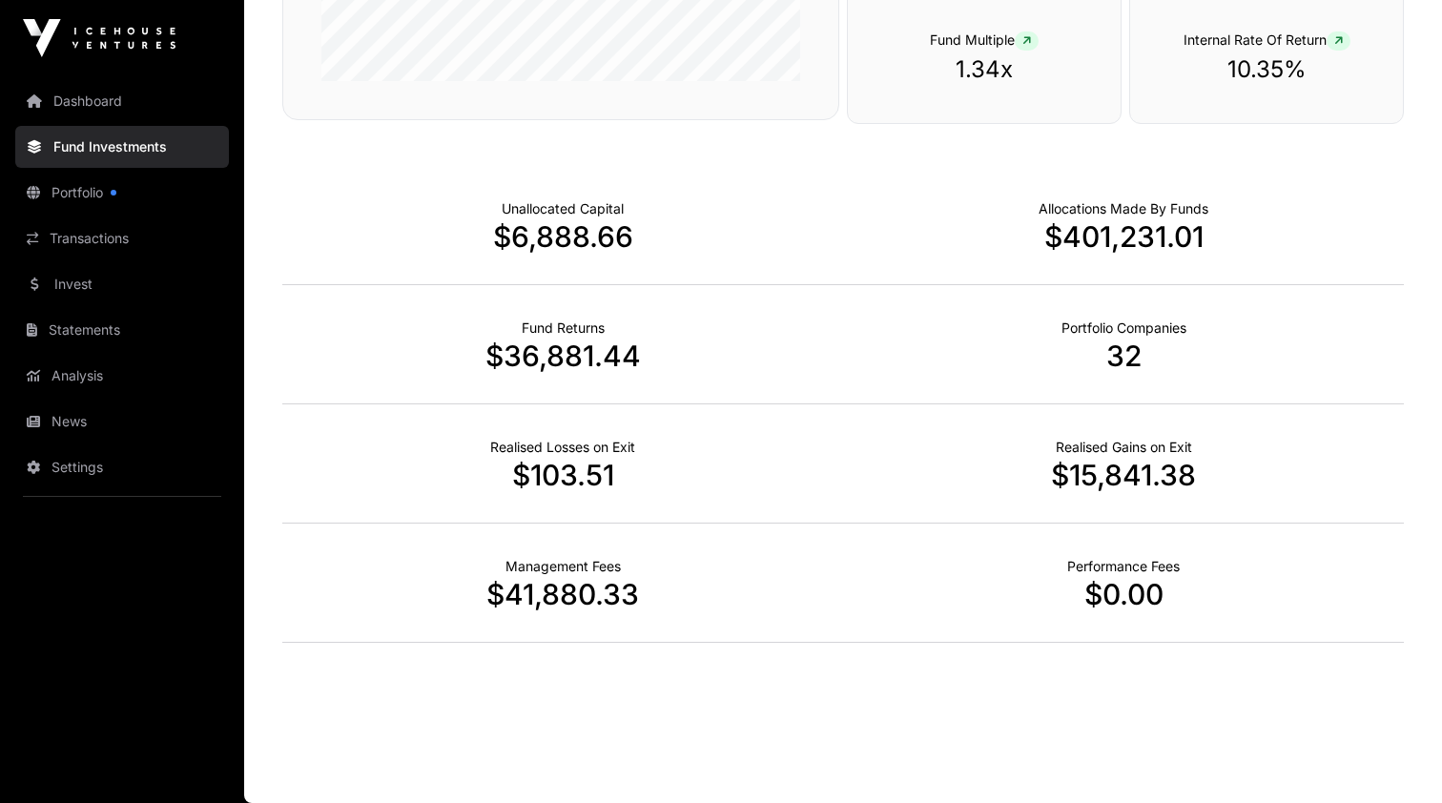
scroll to position [564, 0]
click at [518, 229] on p "$6,888.66" at bounding box center [562, 236] width 561 height 34
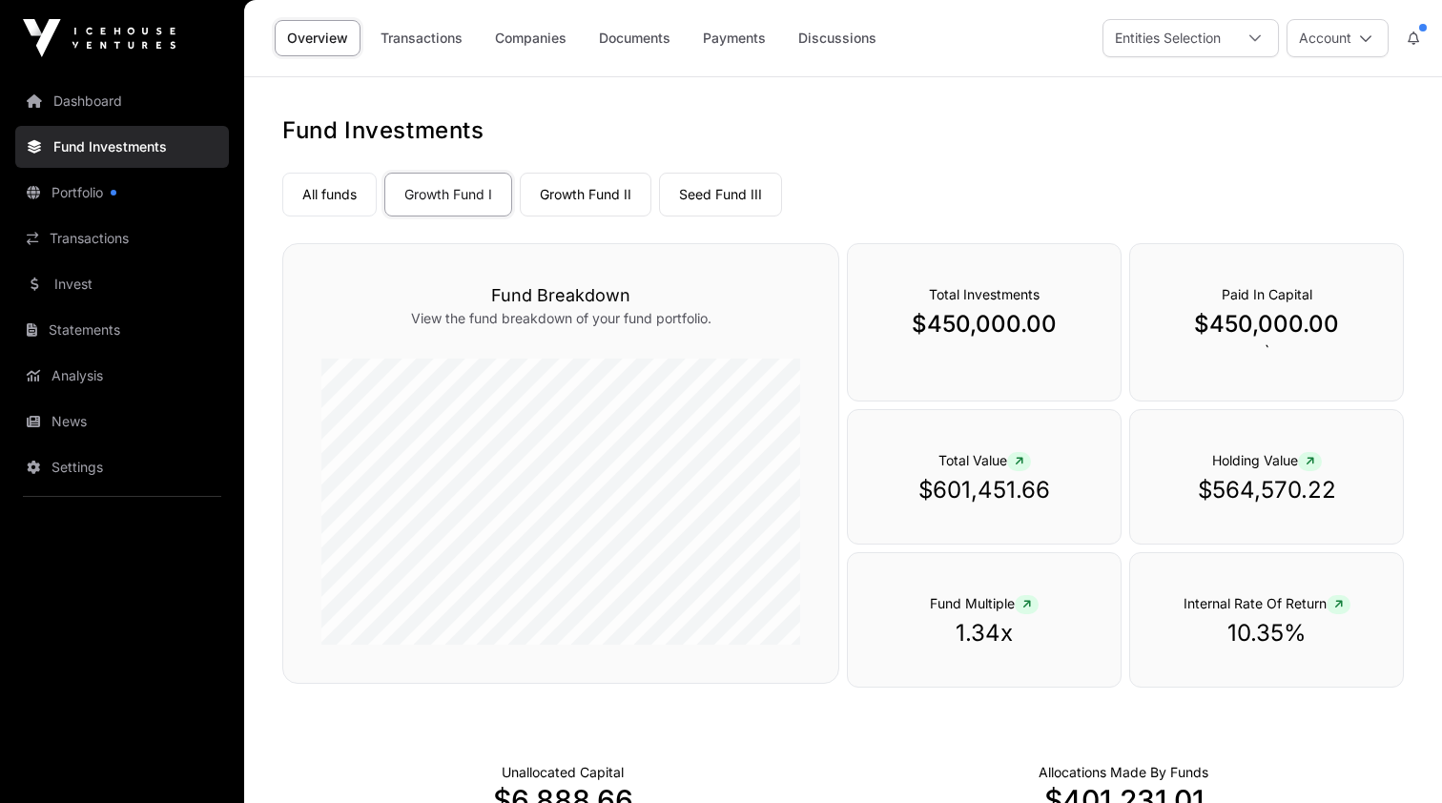
scroll to position [0, 0]
